Goal: Transaction & Acquisition: Download file/media

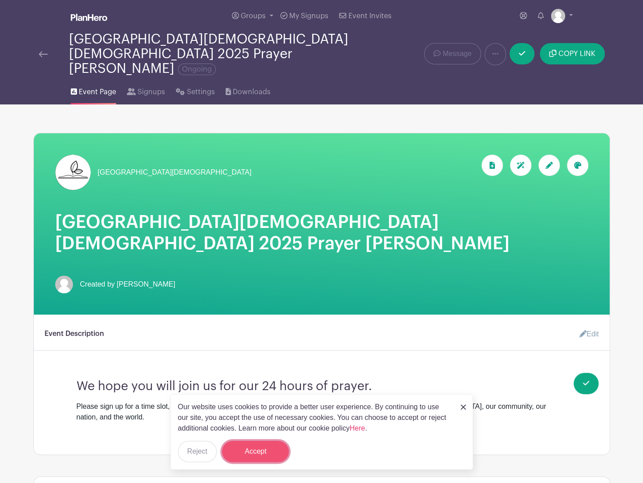
click at [269, 450] on button "Accept" at bounding box center [255, 451] width 67 height 21
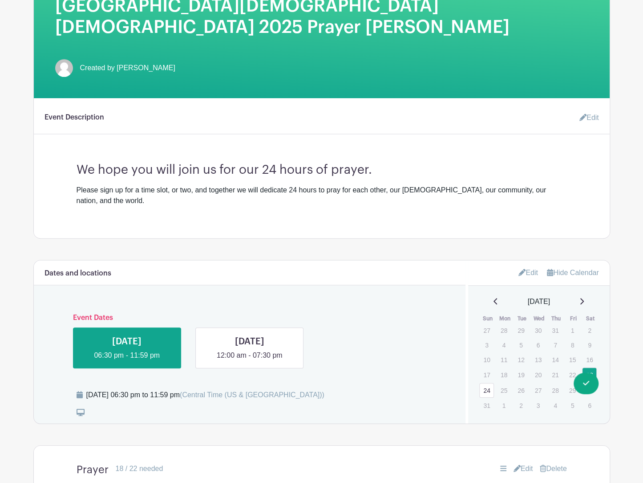
scroll to position [222, 0]
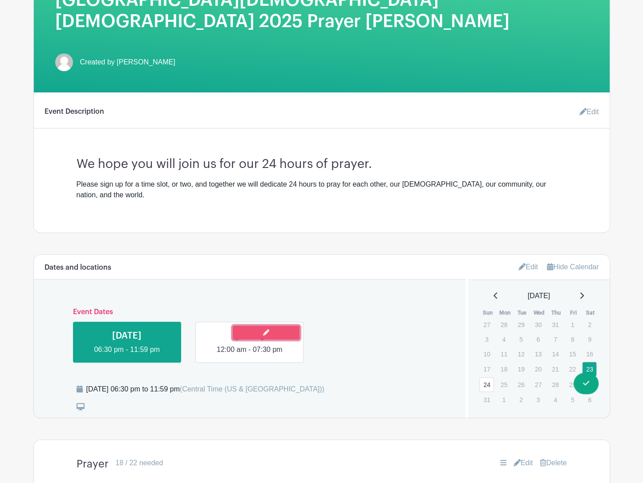
click at [262, 326] on link at bounding box center [266, 333] width 67 height 14
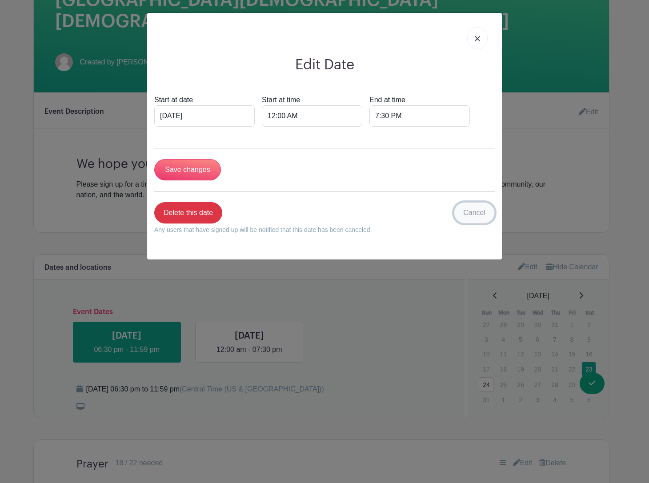
click at [478, 212] on link "Cancel" at bounding box center [474, 212] width 41 height 21
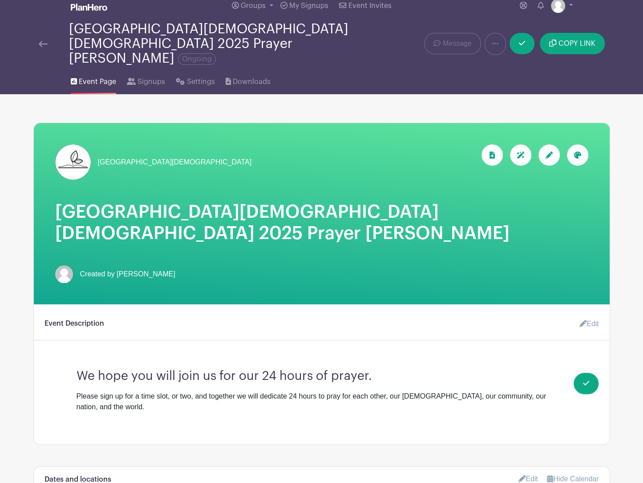
scroll to position [0, 0]
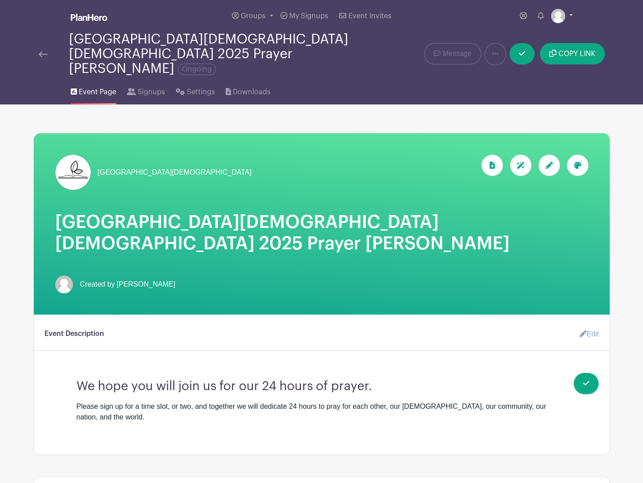
click at [569, 14] on link at bounding box center [561, 16] width 22 height 14
click at [149, 87] on span "Signups" at bounding box center [151, 92] width 28 height 11
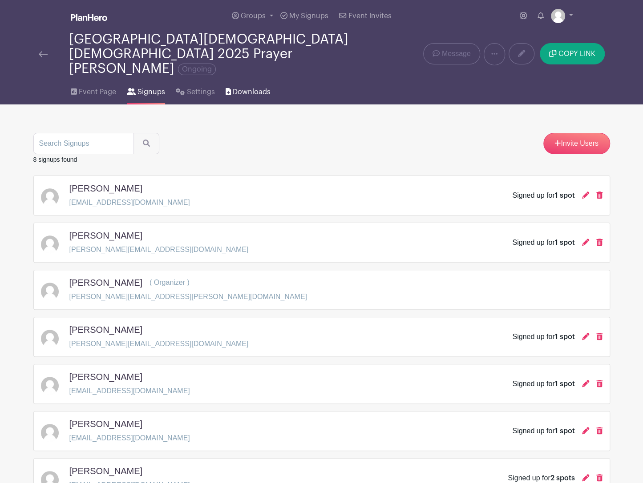
click at [249, 87] on span "Downloads" at bounding box center [252, 92] width 38 height 11
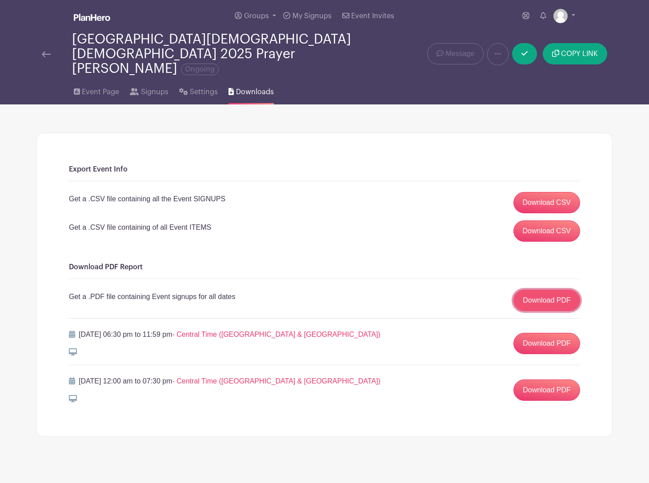
click at [566, 290] on link "Download PDF" at bounding box center [547, 300] width 67 height 21
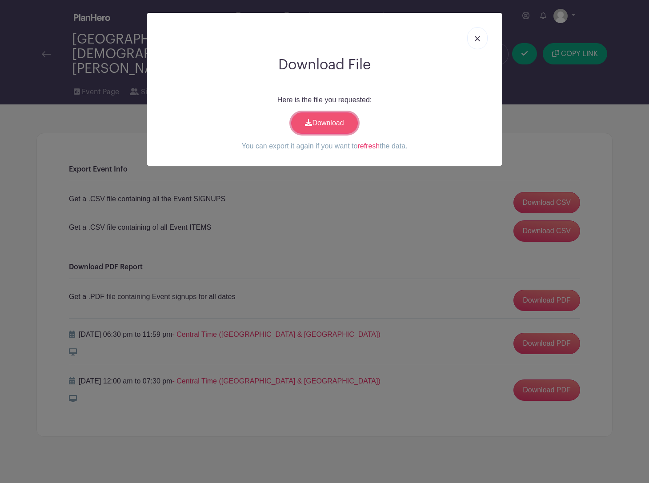
click at [326, 117] on link "Download" at bounding box center [324, 122] width 67 height 21
click at [478, 39] on img at bounding box center [477, 38] width 5 height 5
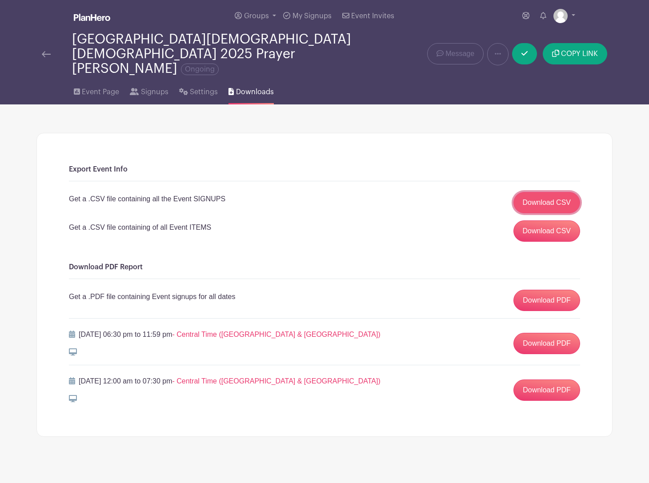
click at [549, 192] on link "Download CSV" at bounding box center [547, 202] width 67 height 21
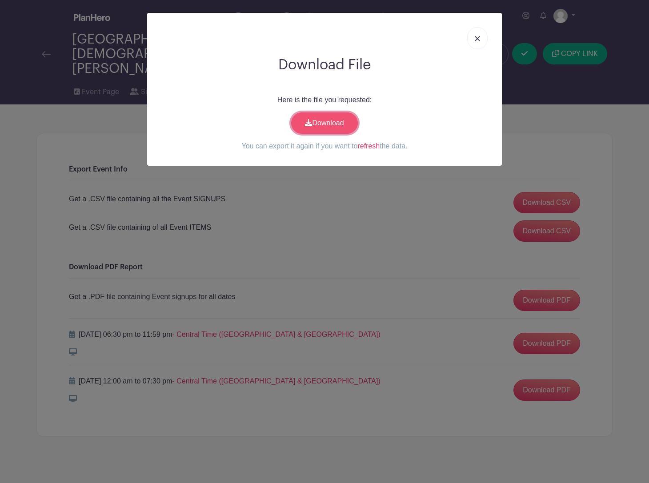
click at [325, 121] on link "Download" at bounding box center [324, 122] width 67 height 21
click at [450, 230] on div "Download File Here is the file you requested: Download You can export it again …" at bounding box center [324, 241] width 649 height 483
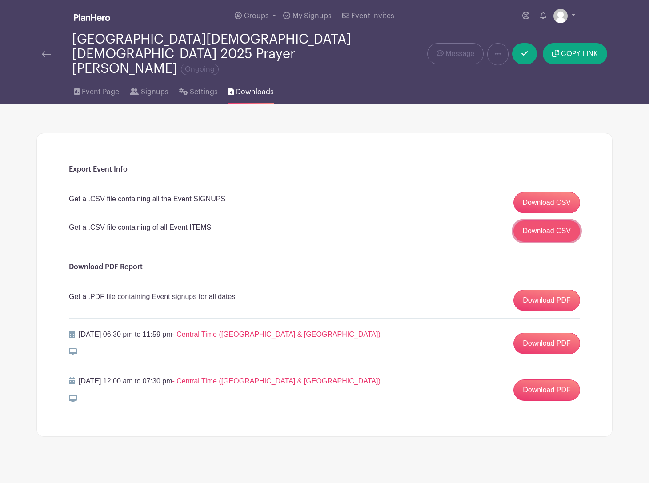
click at [569, 221] on link "Download CSV" at bounding box center [547, 231] width 67 height 21
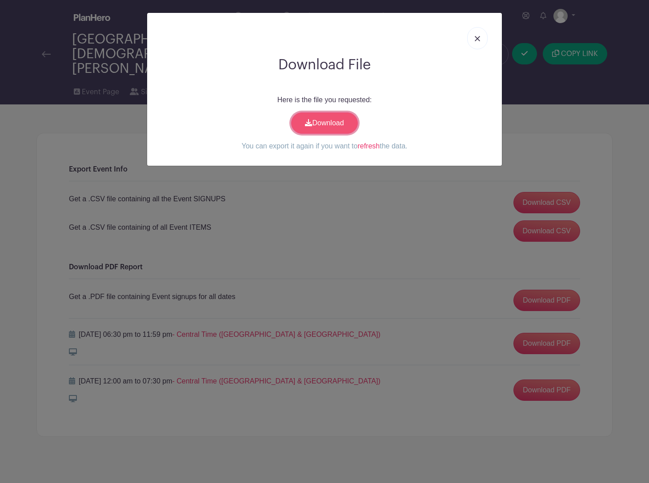
click at [329, 120] on link "Download" at bounding box center [324, 122] width 67 height 21
click at [482, 39] on link at bounding box center [477, 38] width 20 height 22
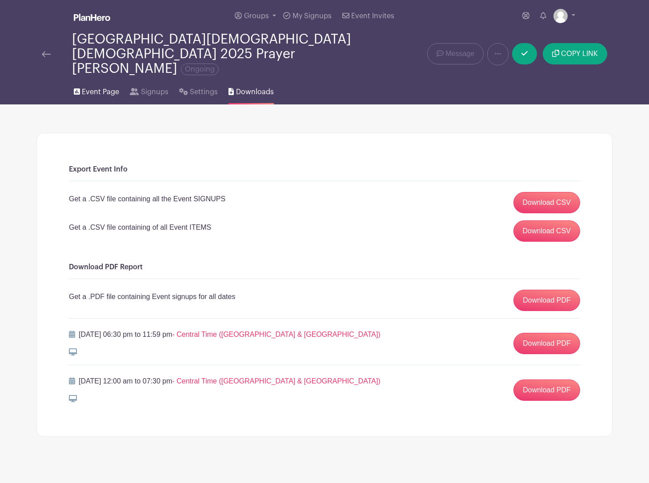
click at [100, 87] on span "Event Page" at bounding box center [100, 92] width 37 height 11
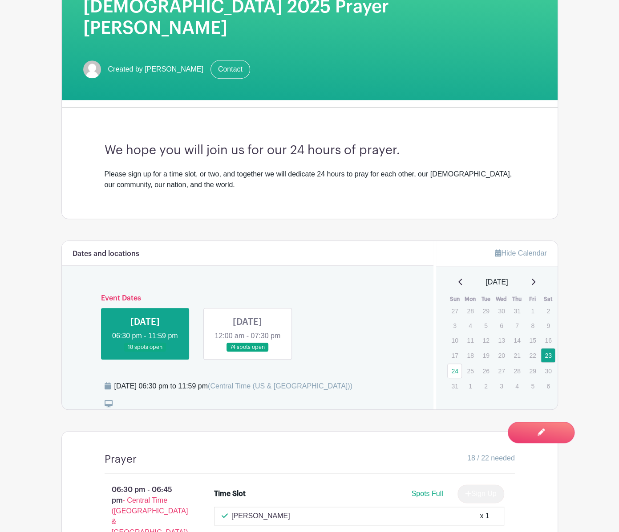
scroll to position [311, 0]
